Goal: Transaction & Acquisition: Purchase product/service

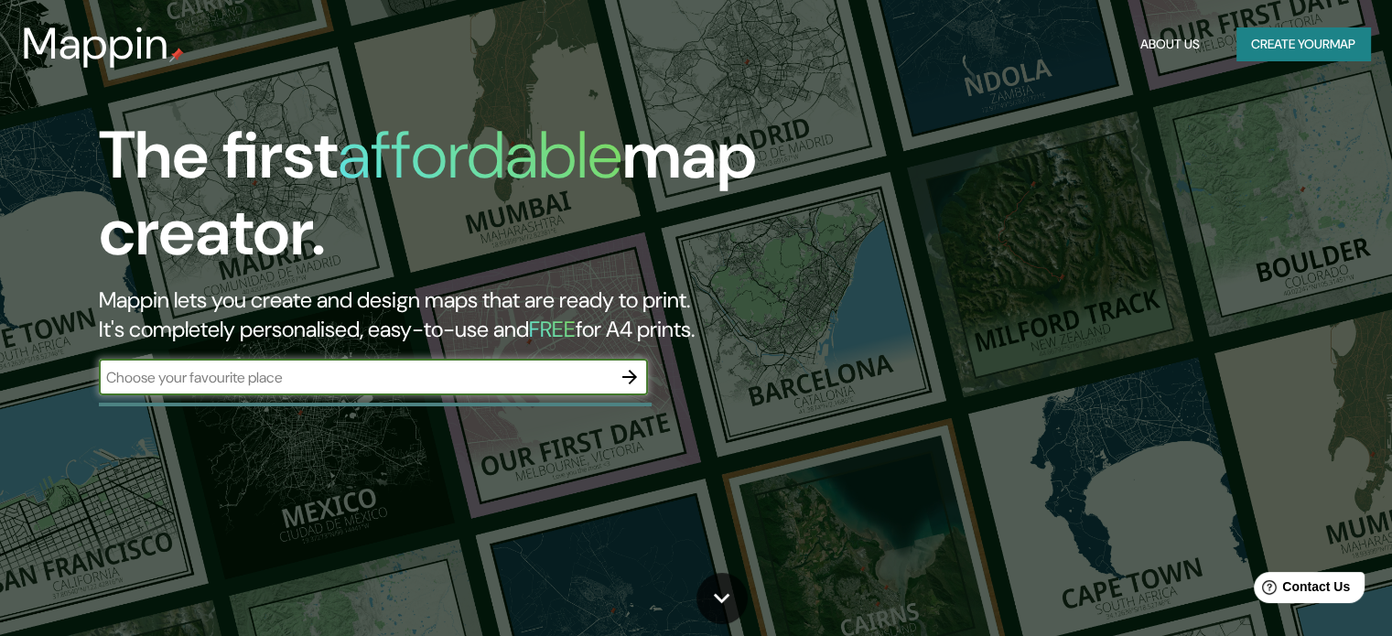
click at [501, 383] on input "text" at bounding box center [355, 377] width 512 height 21
type input "cerrp [US_STATE]"
click at [640, 377] on icon "button" at bounding box center [630, 377] width 22 height 22
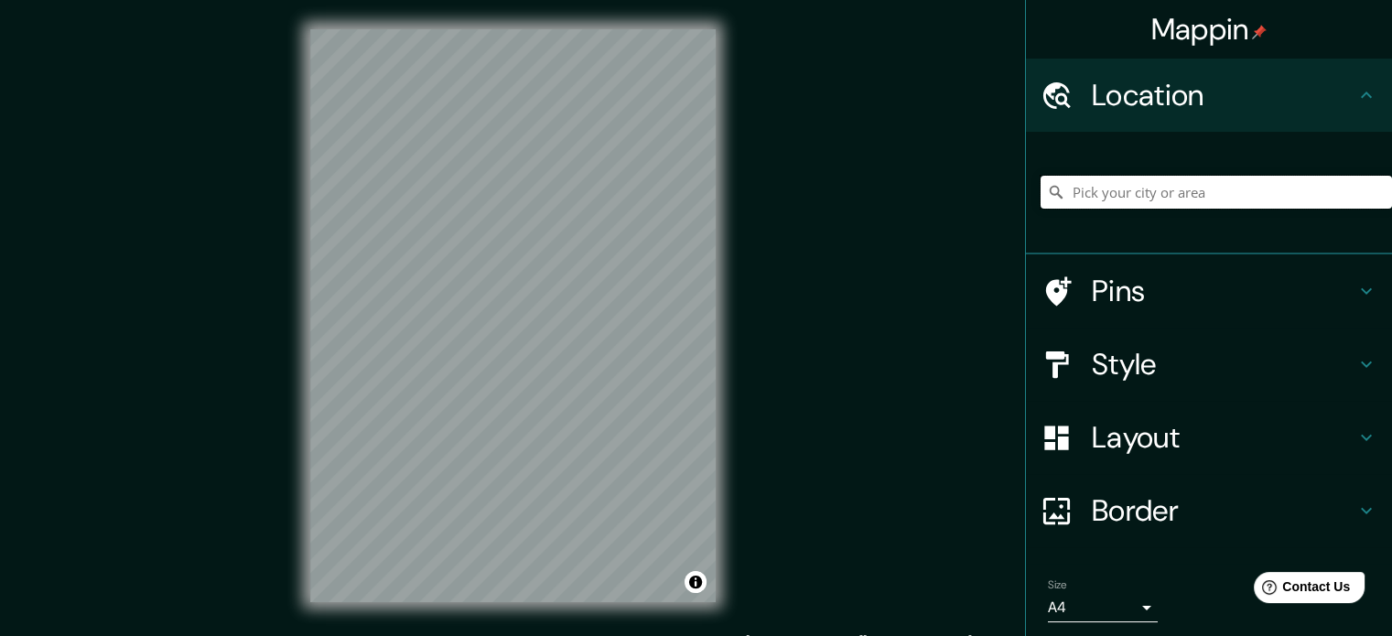
click at [1081, 181] on input "Pick your city or area" at bounding box center [1215, 192] width 351 height 33
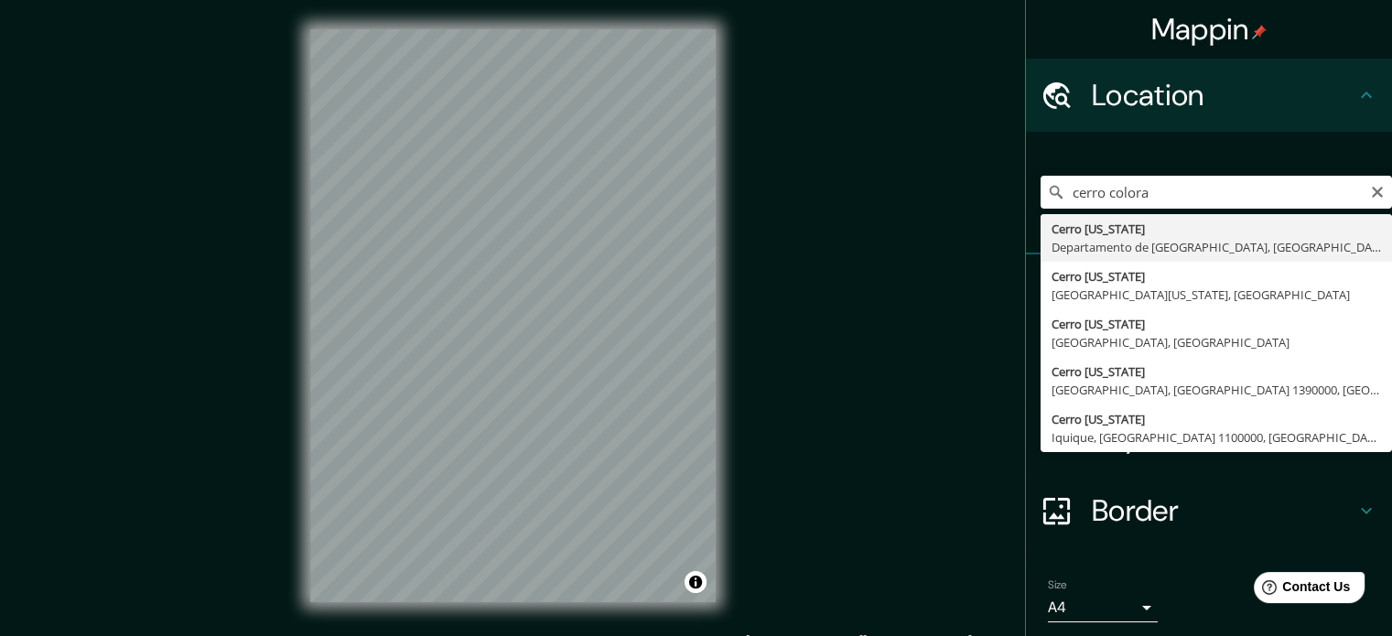
type input "[GEOGRAPHIC_DATA][US_STATE], [GEOGRAPHIC_DATA], [GEOGRAPHIC_DATA]"
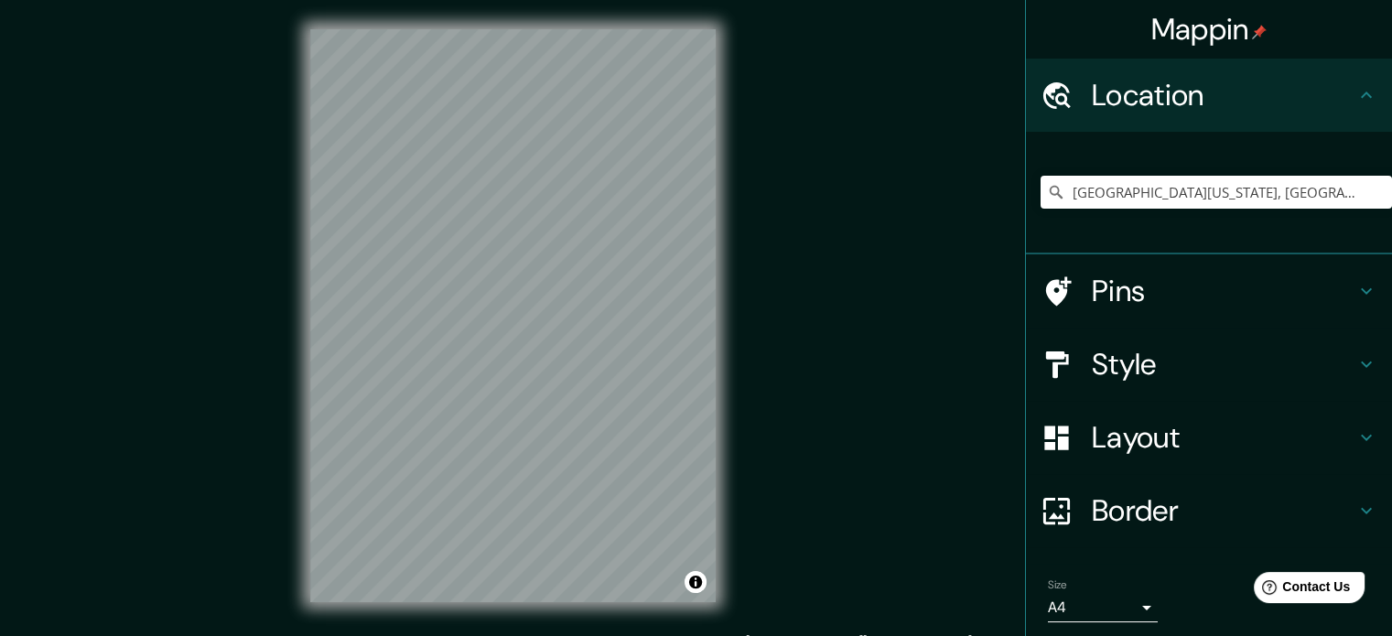
click at [1105, 354] on h4 "Style" at bounding box center [1224, 364] width 264 height 37
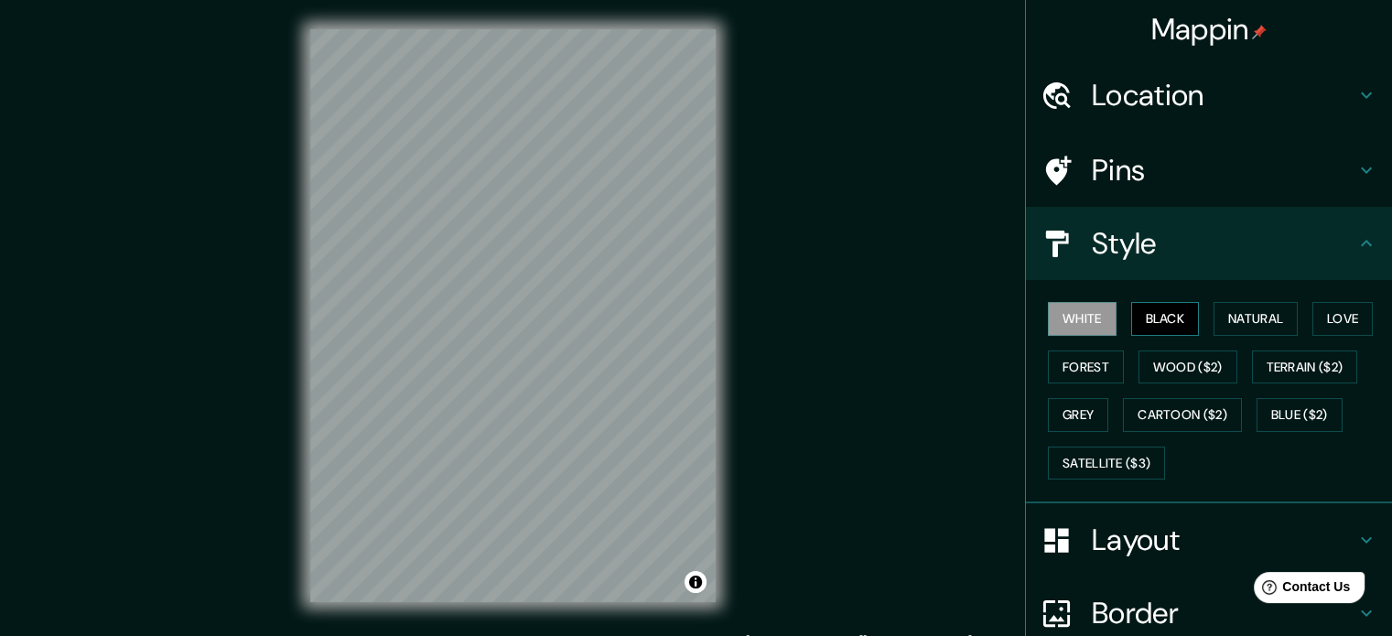
click at [1145, 318] on button "Black" at bounding box center [1165, 319] width 69 height 34
click at [1234, 318] on button "Natural" at bounding box center [1255, 319] width 84 height 34
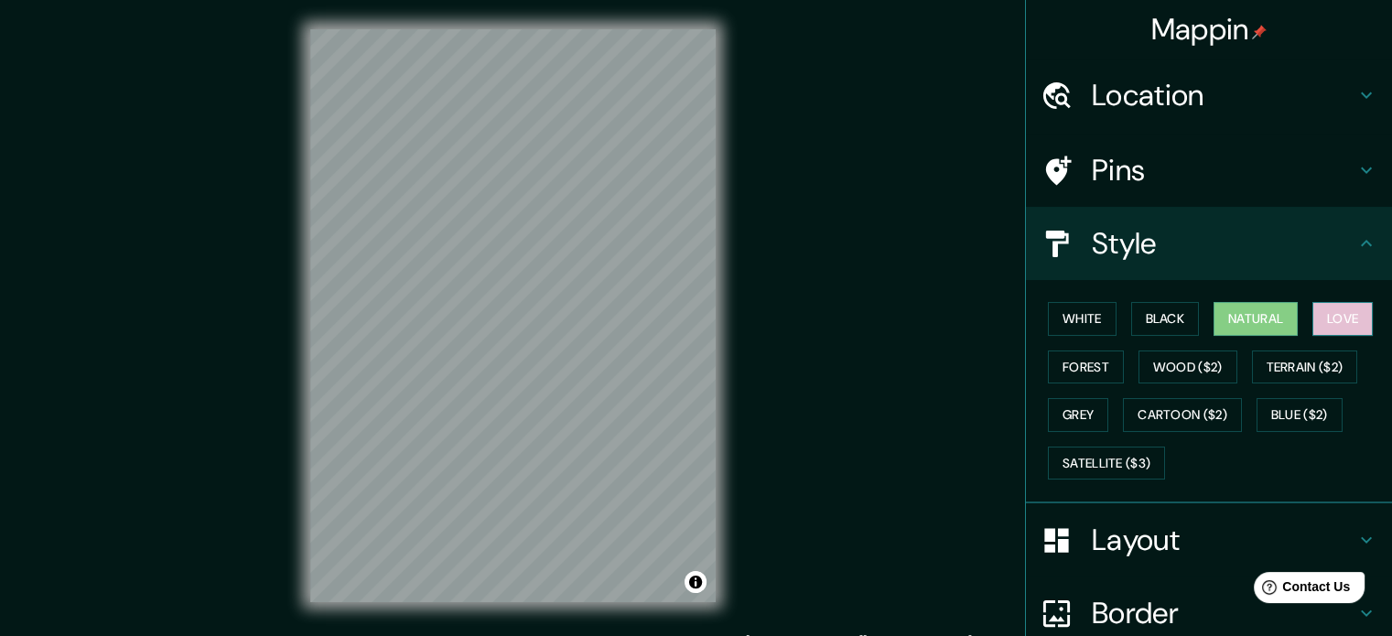
click at [1338, 314] on button "Love" at bounding box center [1342, 319] width 60 height 34
click at [1074, 372] on button "Forest" at bounding box center [1086, 367] width 76 height 34
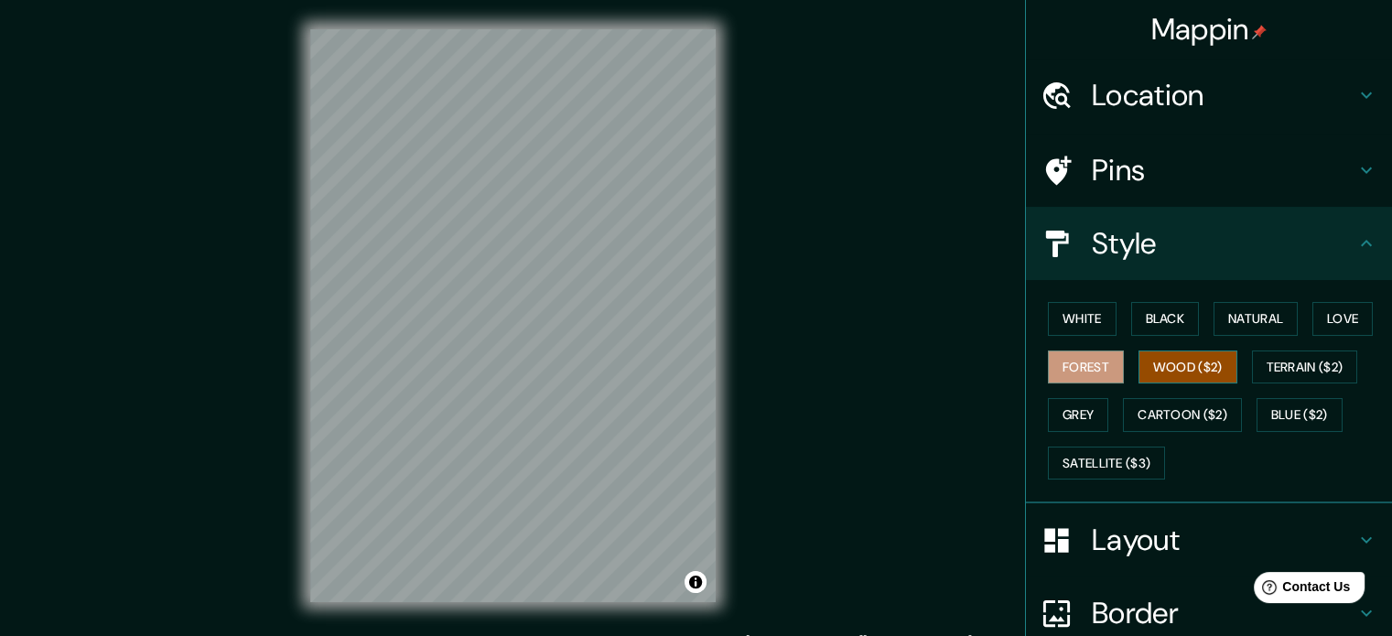
click at [1164, 365] on button "Wood ($2)" at bounding box center [1187, 367] width 99 height 34
click at [1284, 359] on button "Terrain ($2)" at bounding box center [1305, 367] width 106 height 34
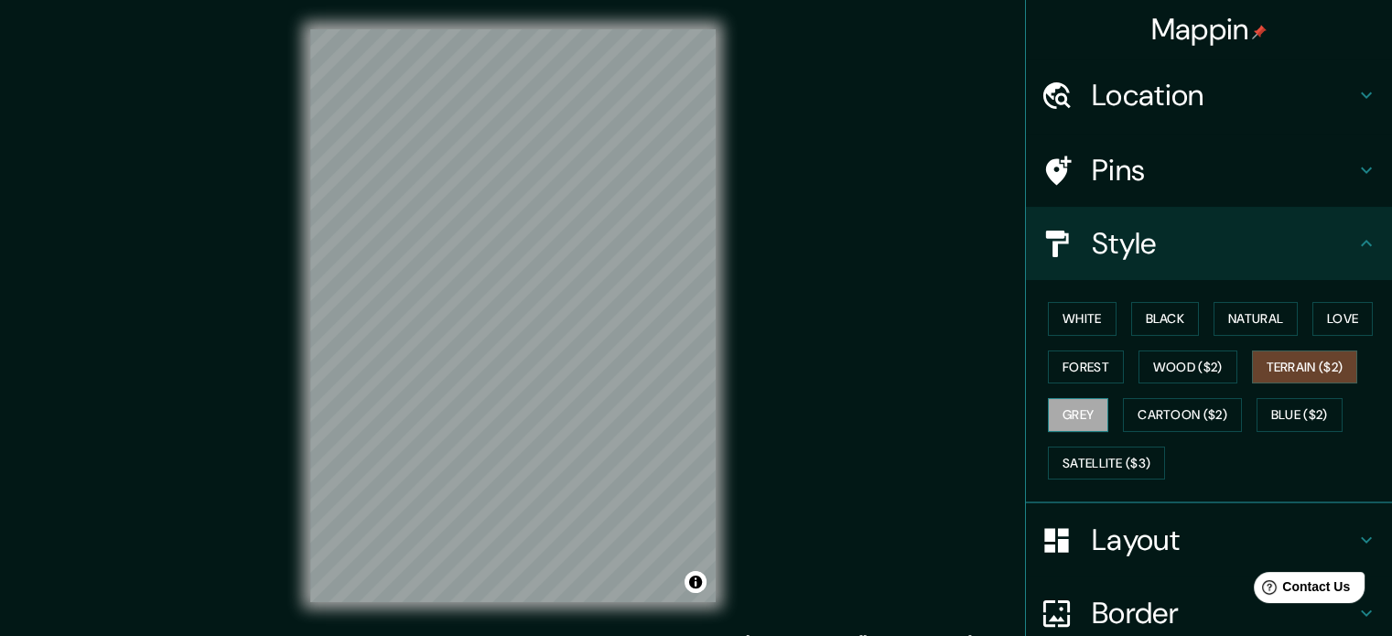
click at [1061, 421] on button "Grey" at bounding box center [1078, 415] width 60 height 34
click at [1156, 409] on button "Cartoon ($2)" at bounding box center [1182, 415] width 119 height 34
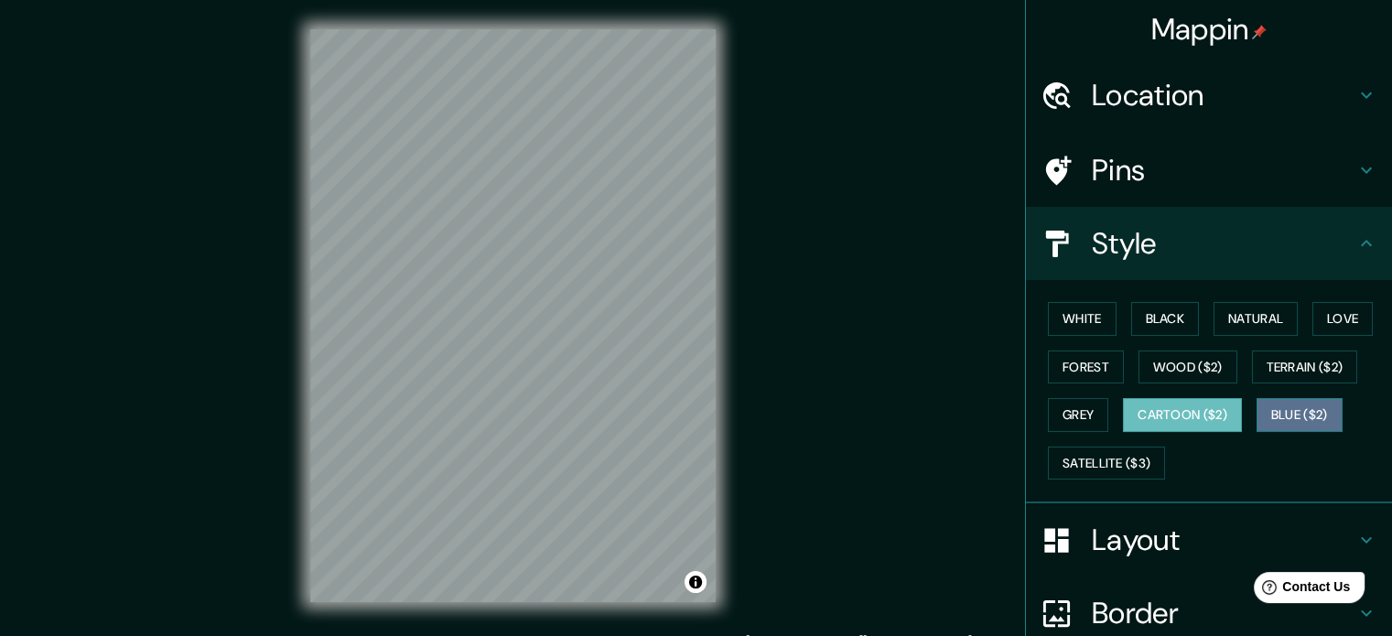
click at [1327, 405] on button "Blue ($2)" at bounding box center [1299, 415] width 86 height 34
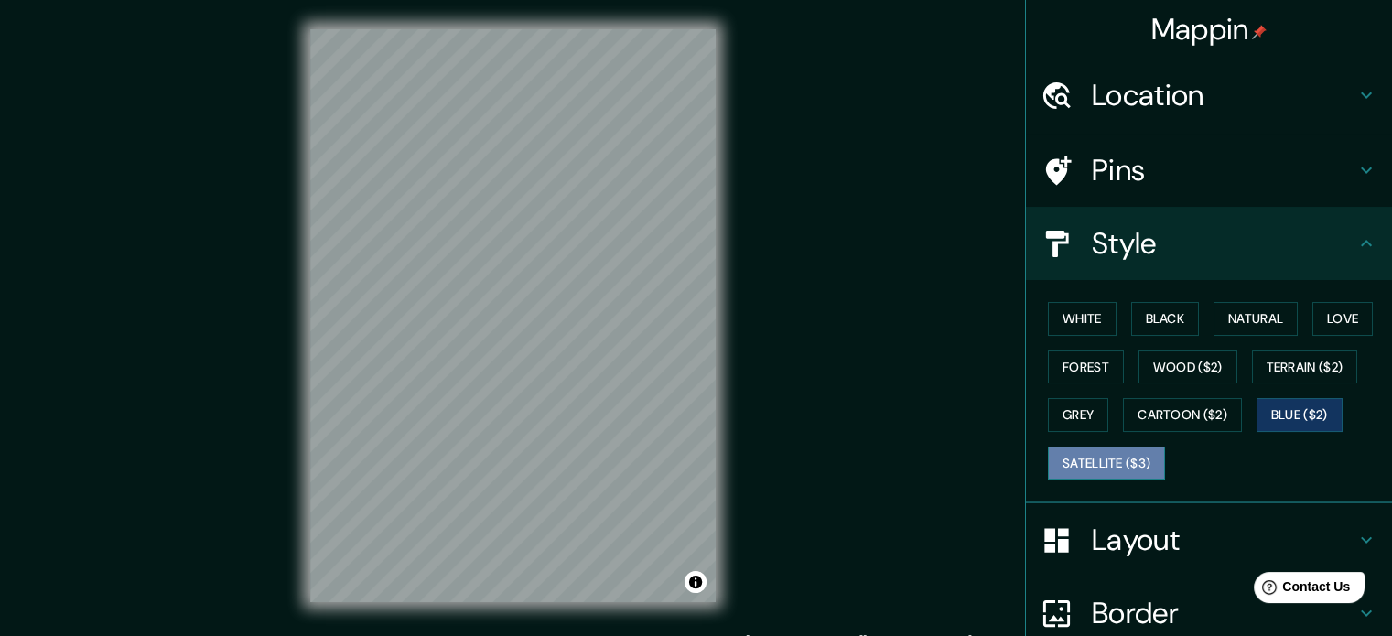
click at [1104, 468] on button "Satellite ($3)" at bounding box center [1106, 464] width 117 height 34
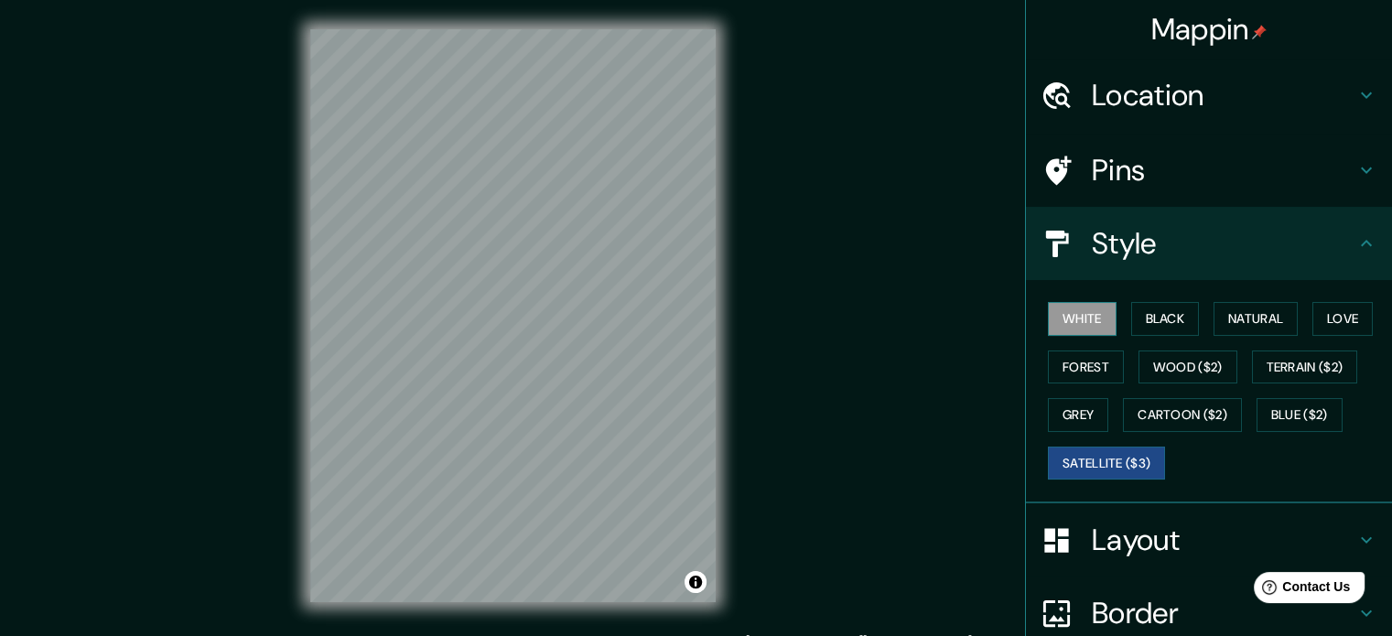
click at [1087, 325] on button "White" at bounding box center [1082, 319] width 69 height 34
click at [1167, 321] on button "Black" at bounding box center [1165, 319] width 69 height 34
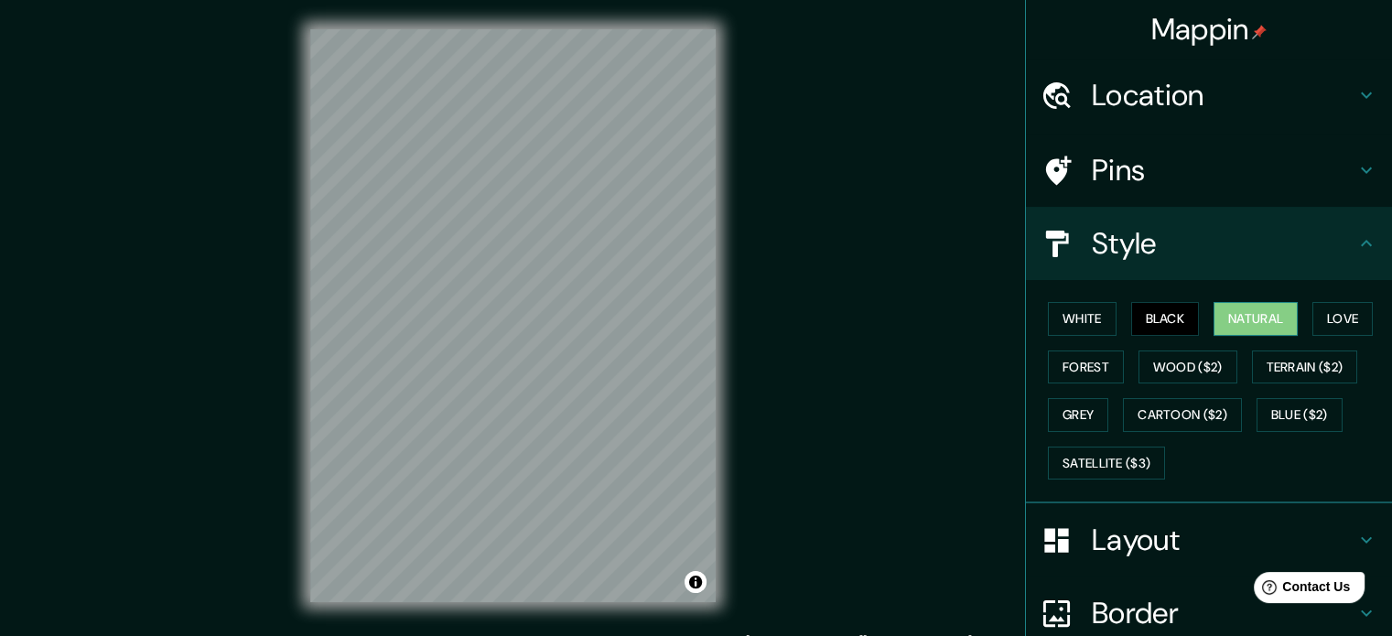
click at [1250, 321] on button "Natural" at bounding box center [1255, 319] width 84 height 34
click at [1135, 540] on h4 "Layout" at bounding box center [1224, 540] width 264 height 37
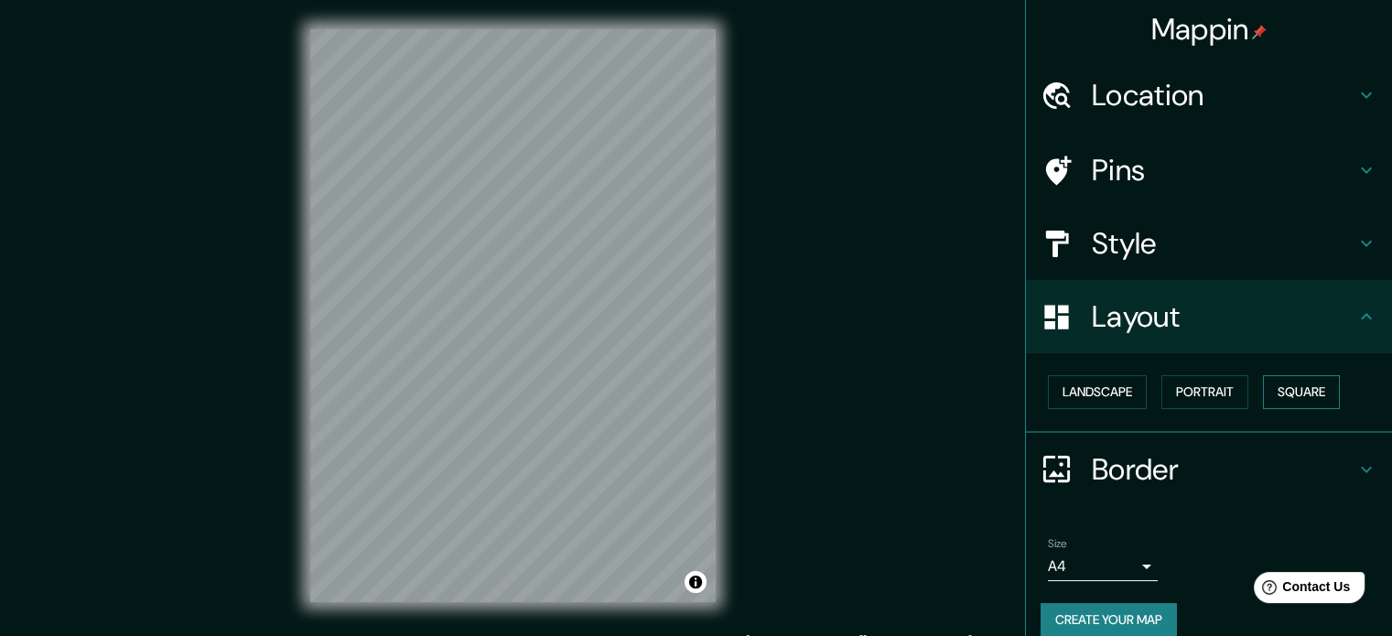
click at [1274, 387] on button "Square" at bounding box center [1301, 392] width 77 height 34
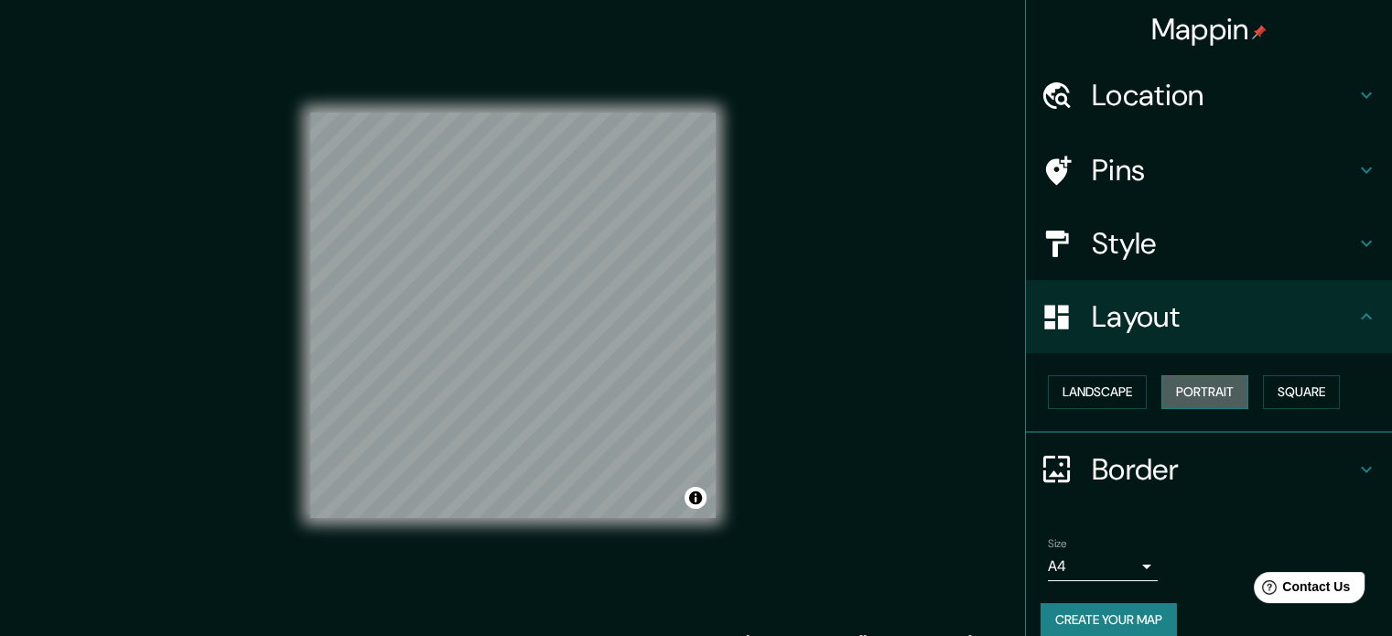
click at [1220, 393] on button "Portrait" at bounding box center [1204, 392] width 87 height 34
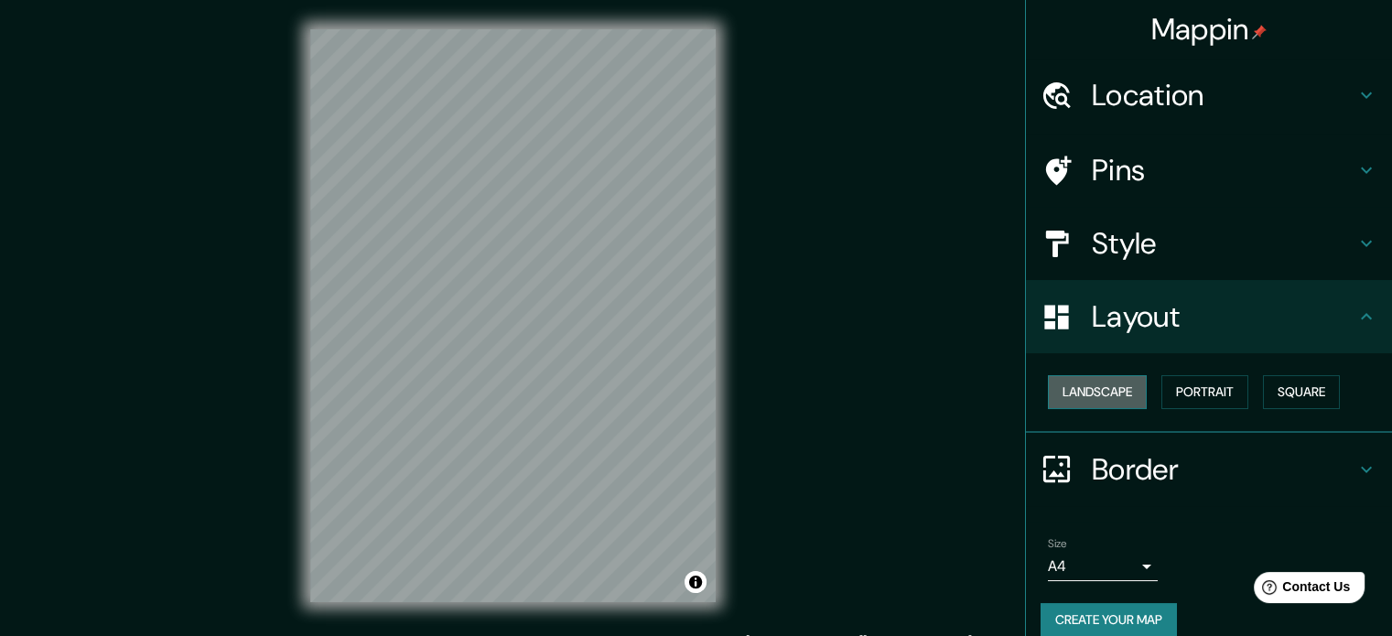
click at [1104, 389] on button "Landscape" at bounding box center [1097, 392] width 99 height 34
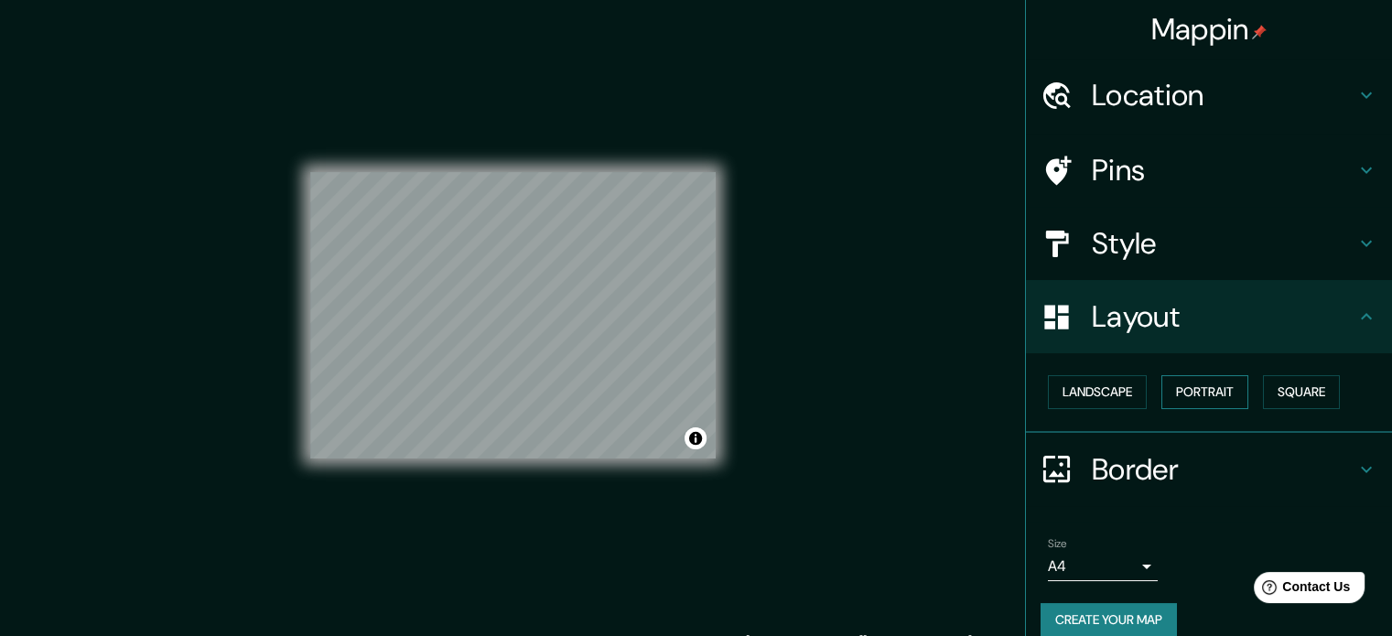
click at [1178, 383] on button "Portrait" at bounding box center [1204, 392] width 87 height 34
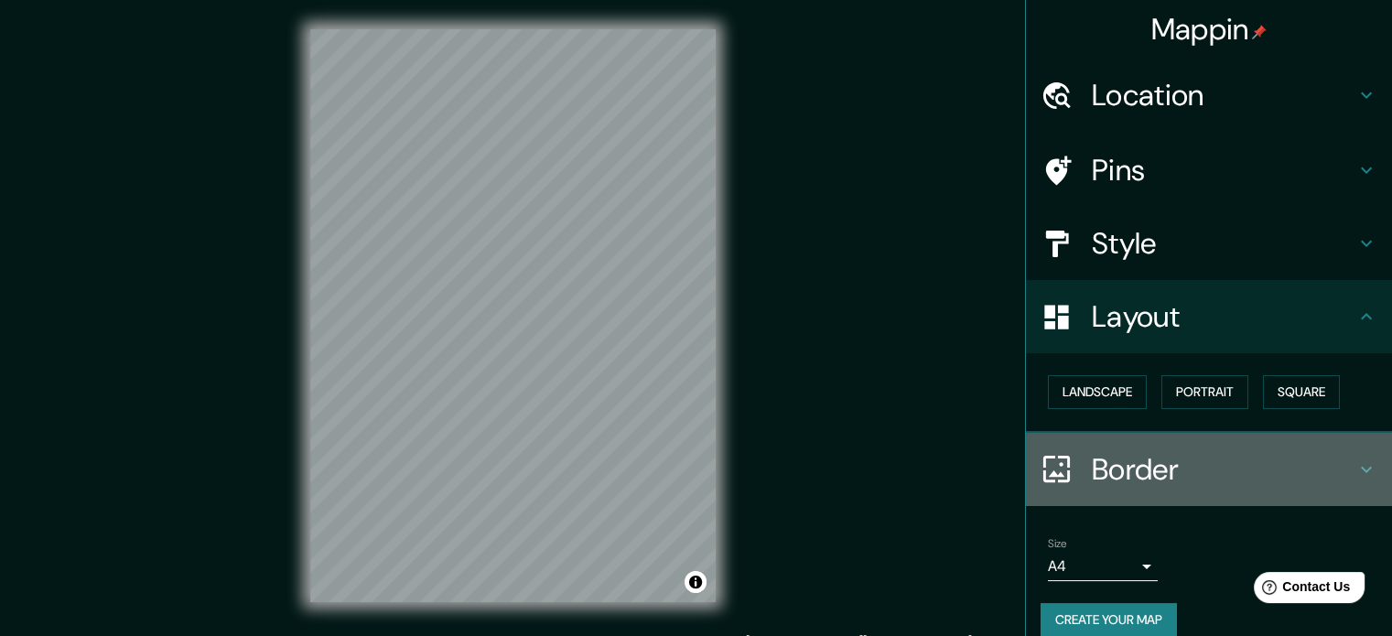
click at [1169, 471] on h4 "Border" at bounding box center [1224, 469] width 264 height 37
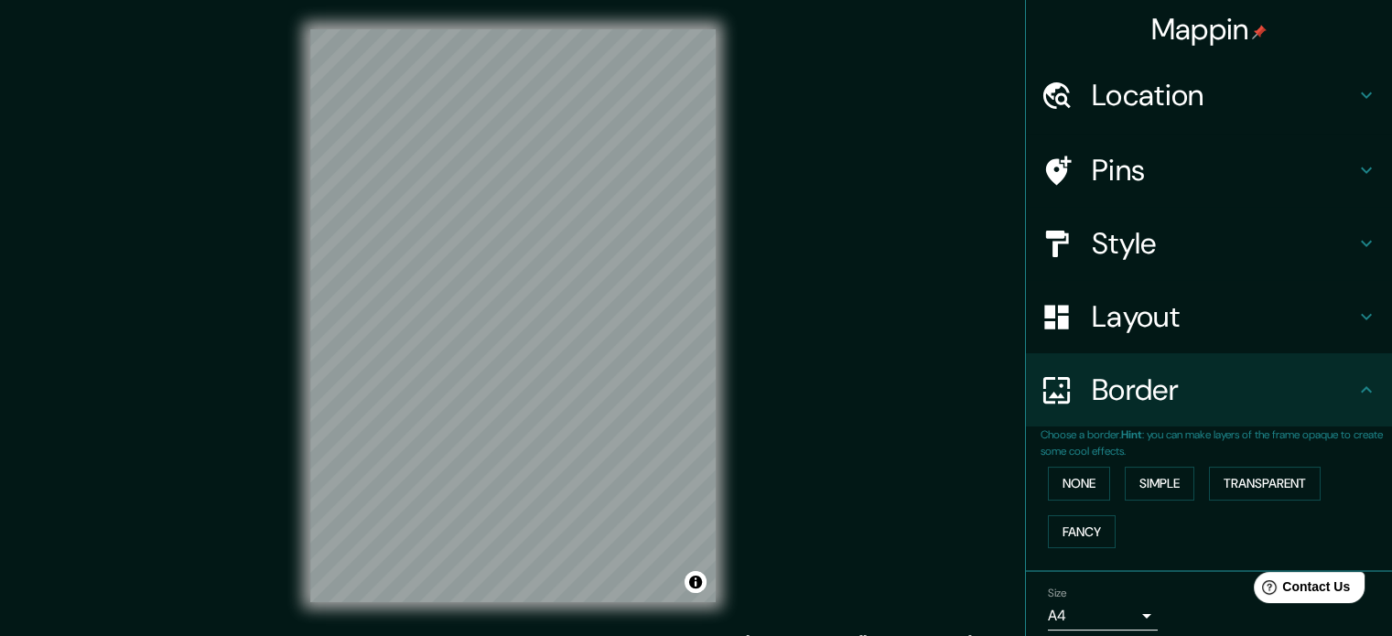
click at [1148, 394] on h4 "Border" at bounding box center [1224, 390] width 264 height 37
click at [1142, 325] on h4 "Layout" at bounding box center [1224, 316] width 264 height 37
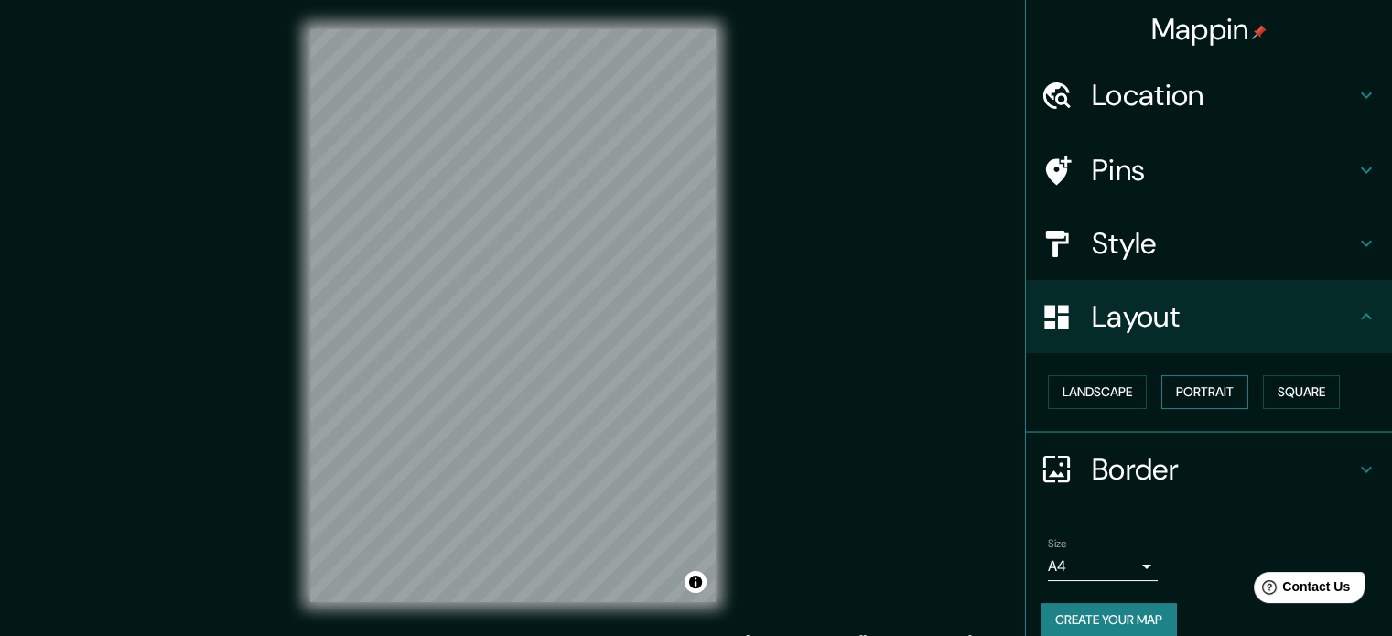
click at [1190, 389] on button "Portrait" at bounding box center [1204, 392] width 87 height 34
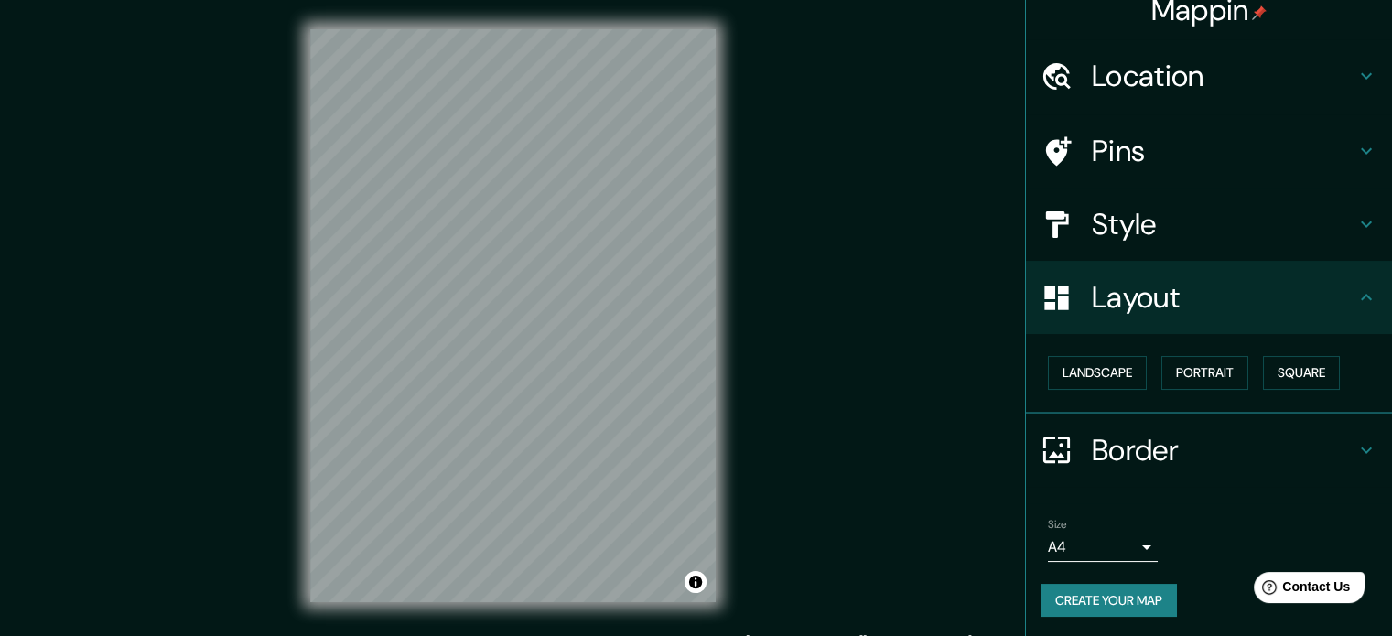
scroll to position [20, 0]
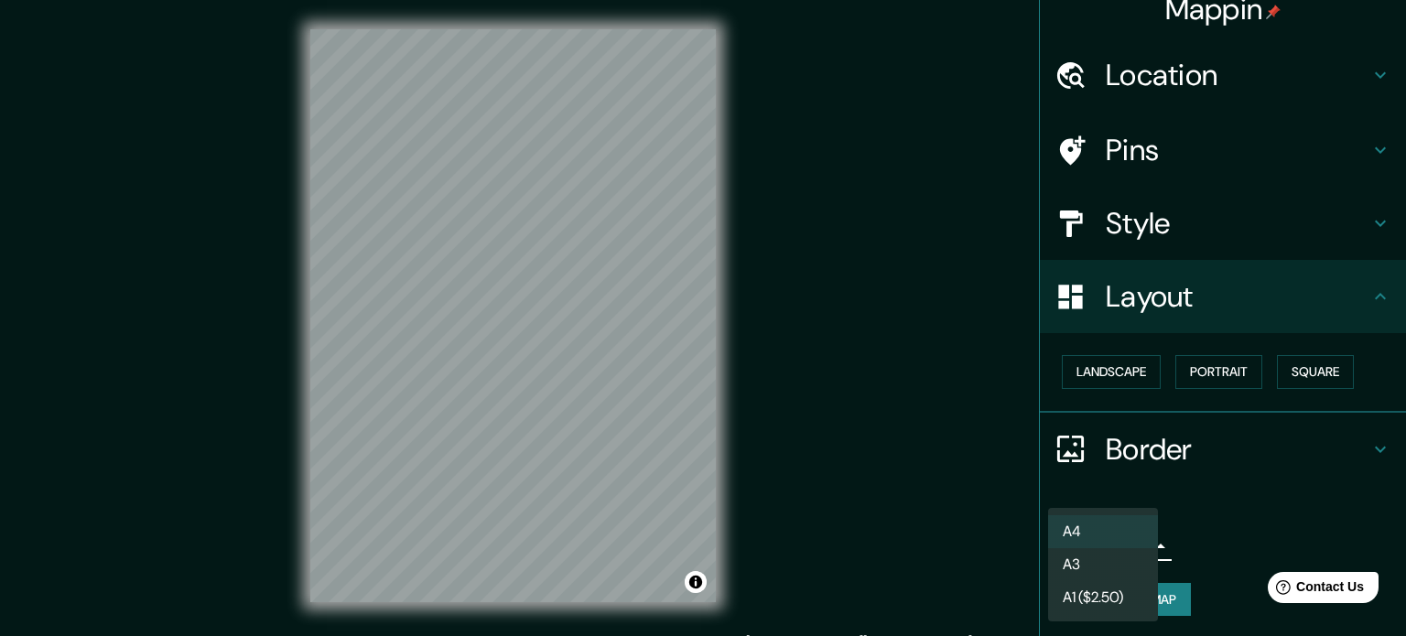
click at [1120, 541] on body "Mappin Location [GEOGRAPHIC_DATA][US_STATE], [GEOGRAPHIC_DATA], [GEOGRAPHIC_DAT…" at bounding box center [703, 318] width 1406 height 636
click at [1106, 570] on li "A3" at bounding box center [1103, 564] width 110 height 33
type input "a4"
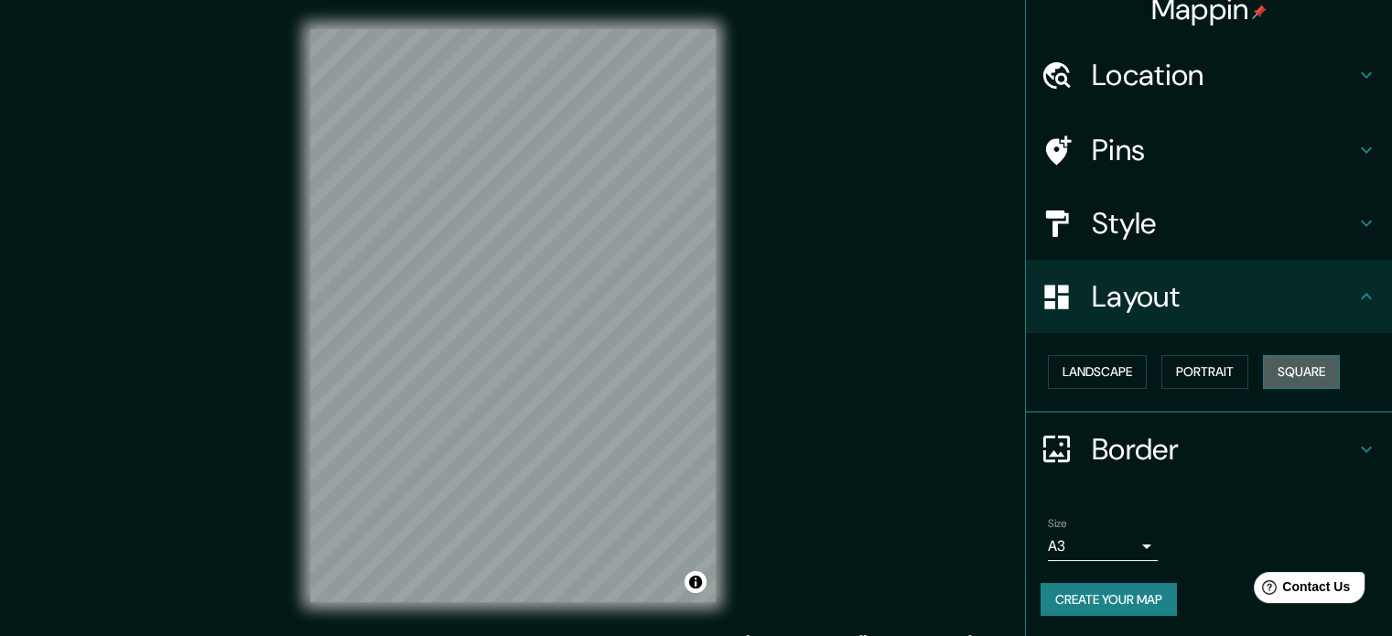
click at [1263, 366] on button "Square" at bounding box center [1301, 372] width 77 height 34
